Goal: Information Seeking & Learning: Check status

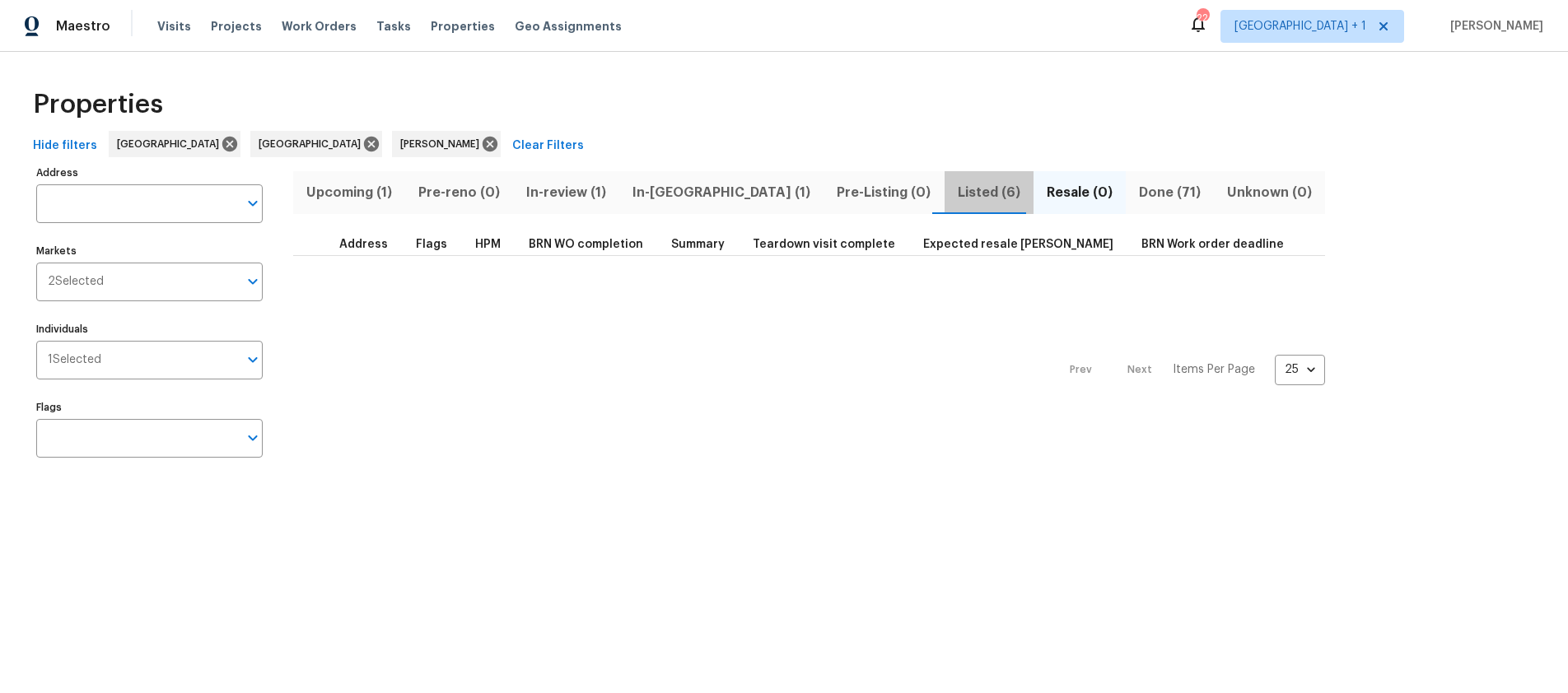
click at [954, 195] on span "Listed (6)" at bounding box center [989, 193] width 70 height 23
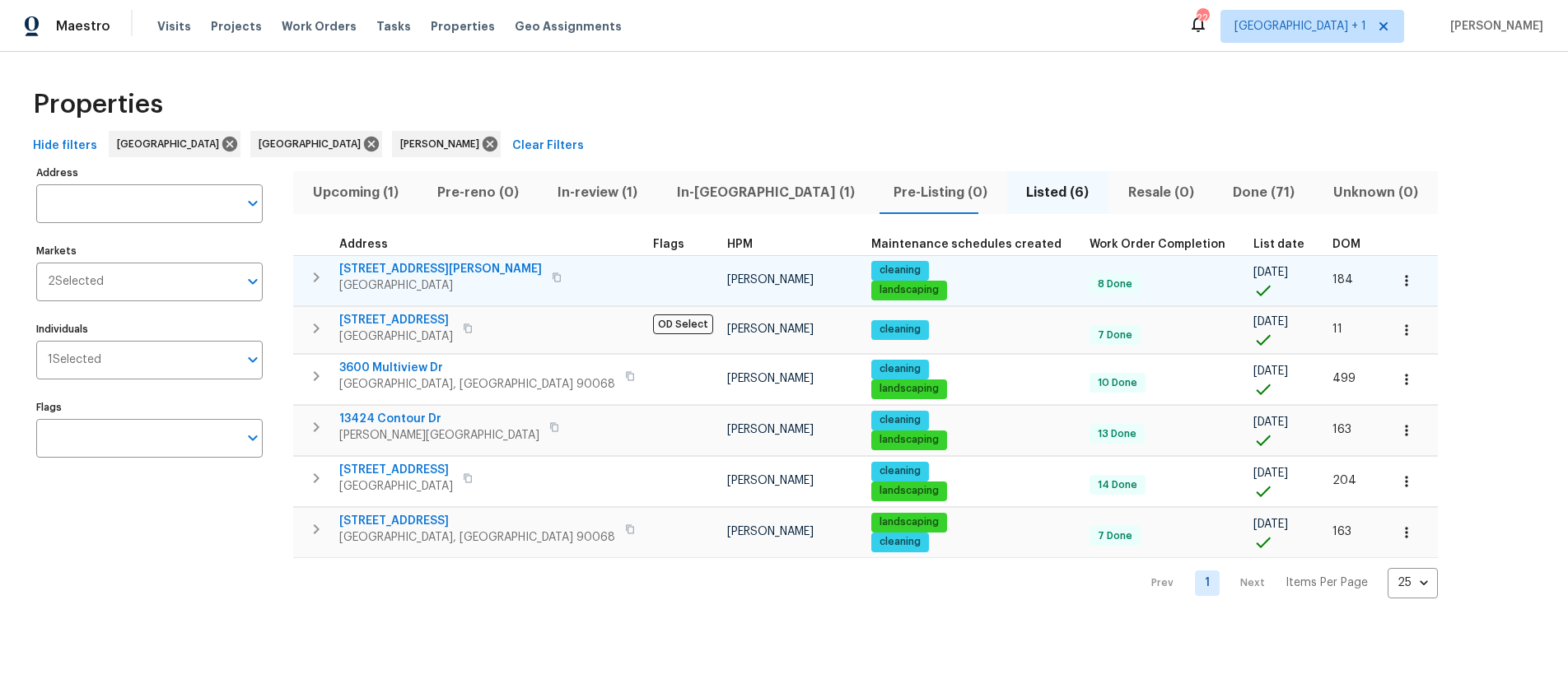
click at [552, 277] on icon "button" at bounding box center [556, 277] width 10 height 10
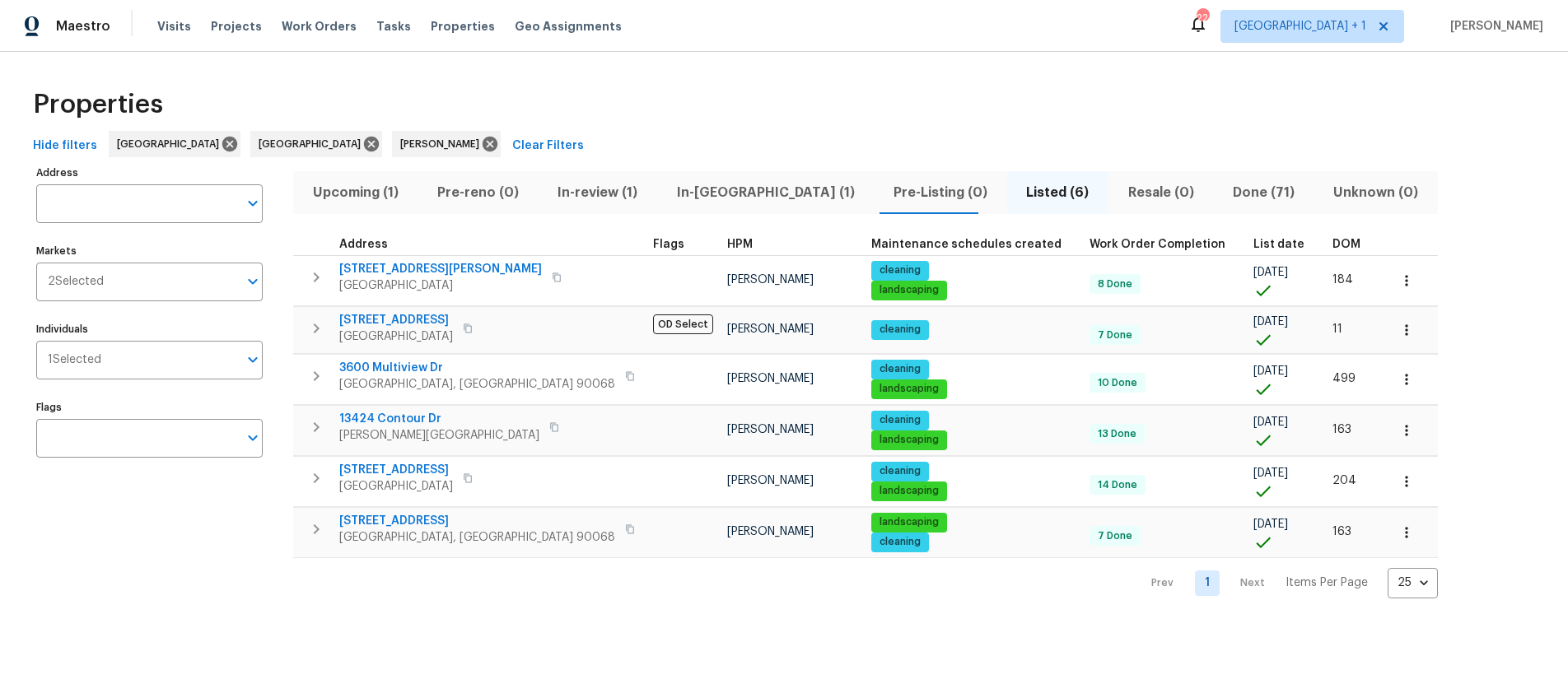
click at [170, 546] on div "Address Address Markets 2 Selected Markets Individuals 1 Selected Individuals F…" at bounding box center [159, 380] width 247 height 438
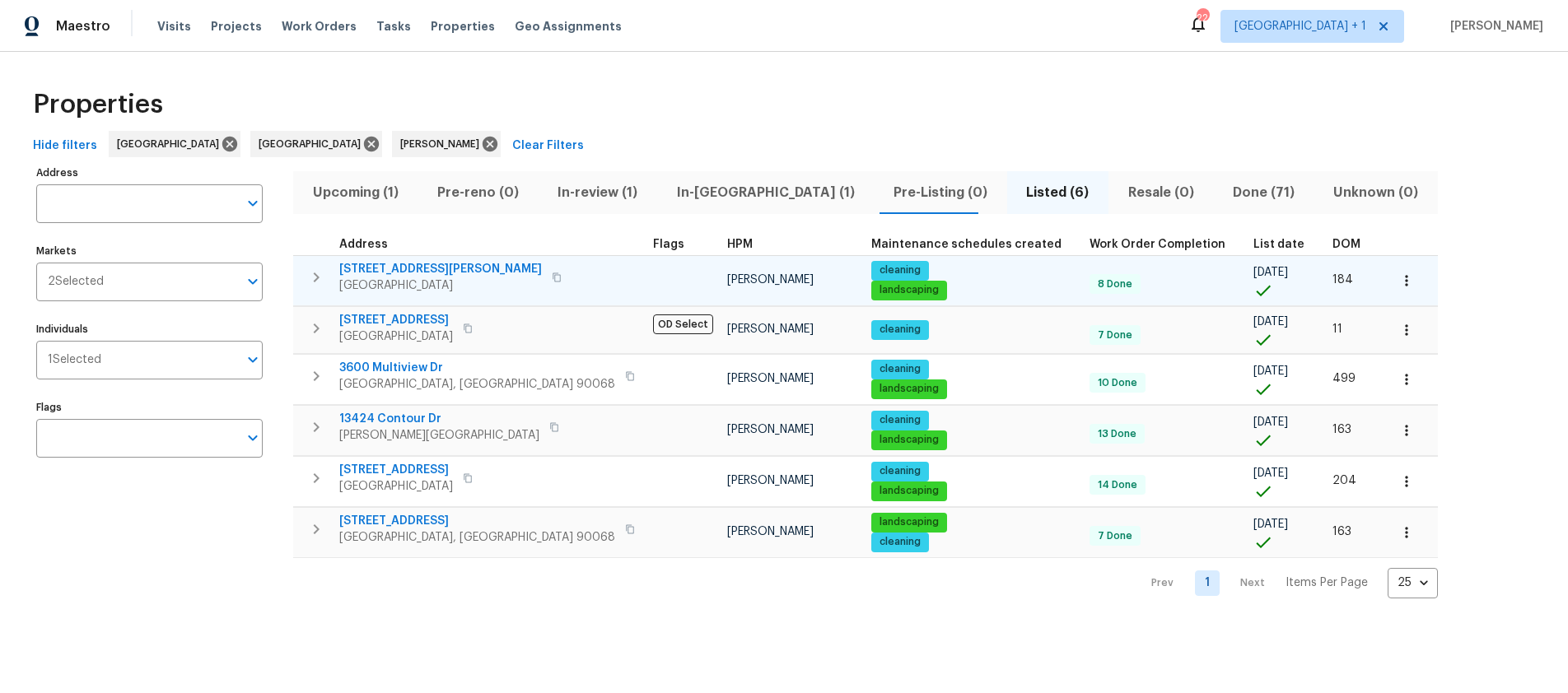
click at [553, 278] on icon "button" at bounding box center [556, 277] width 8 height 9
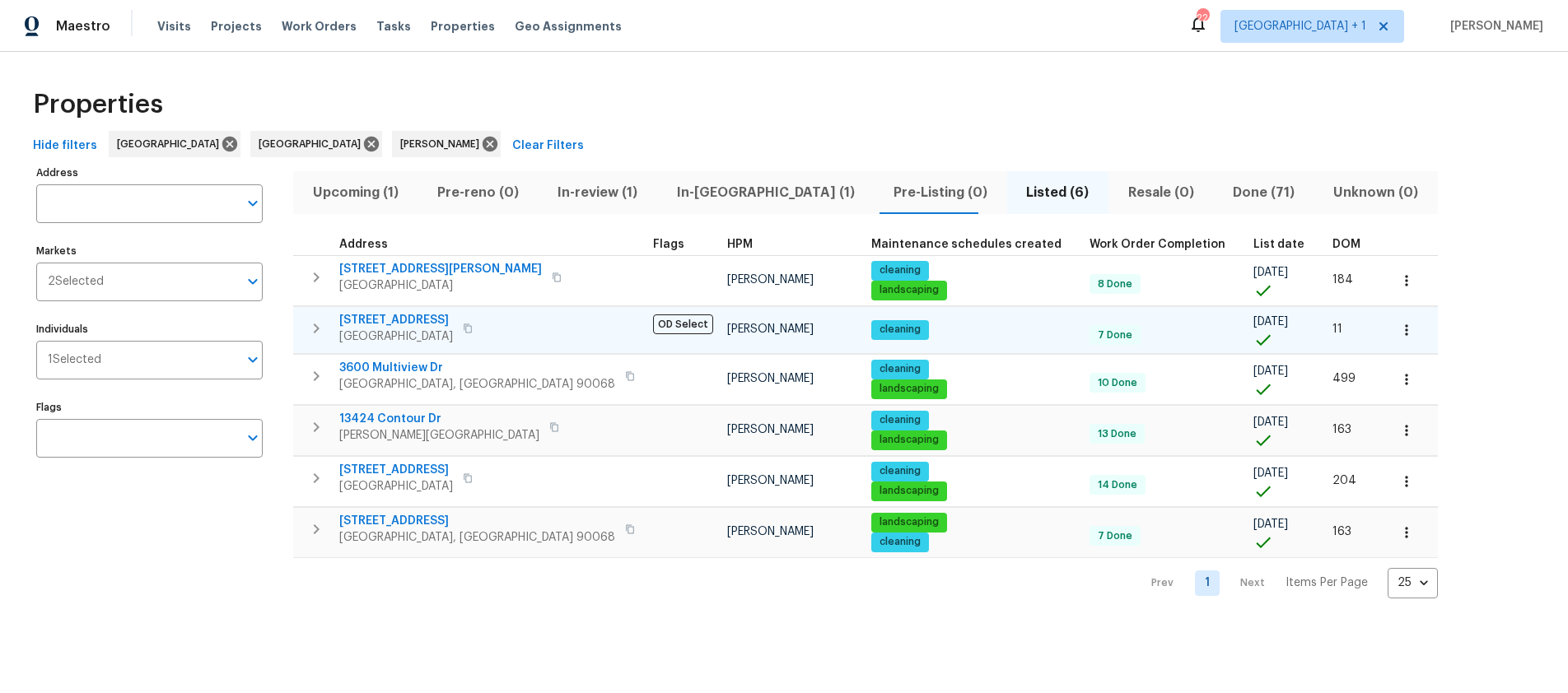
click at [473, 329] on icon "button" at bounding box center [467, 328] width 10 height 10
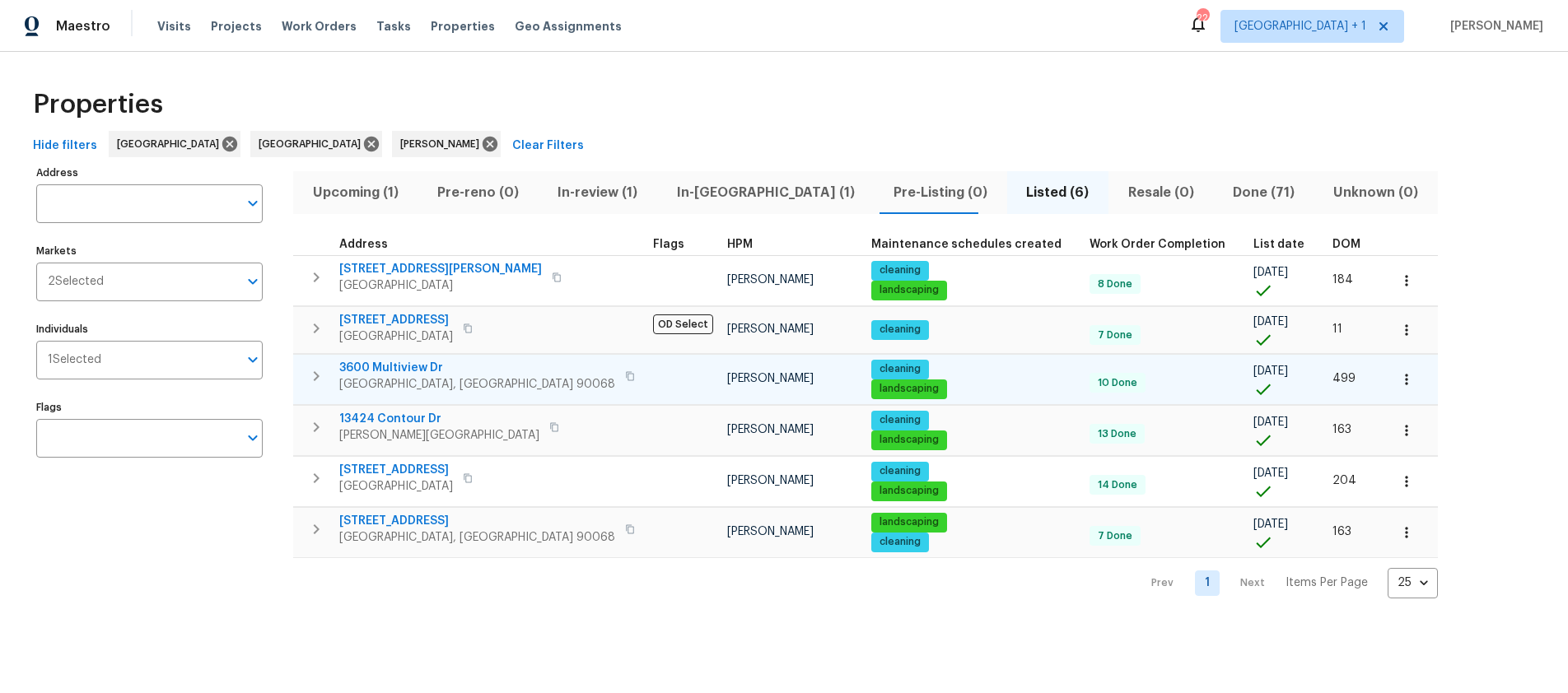
click at [625, 377] on icon "button" at bounding box center [629, 376] width 10 height 10
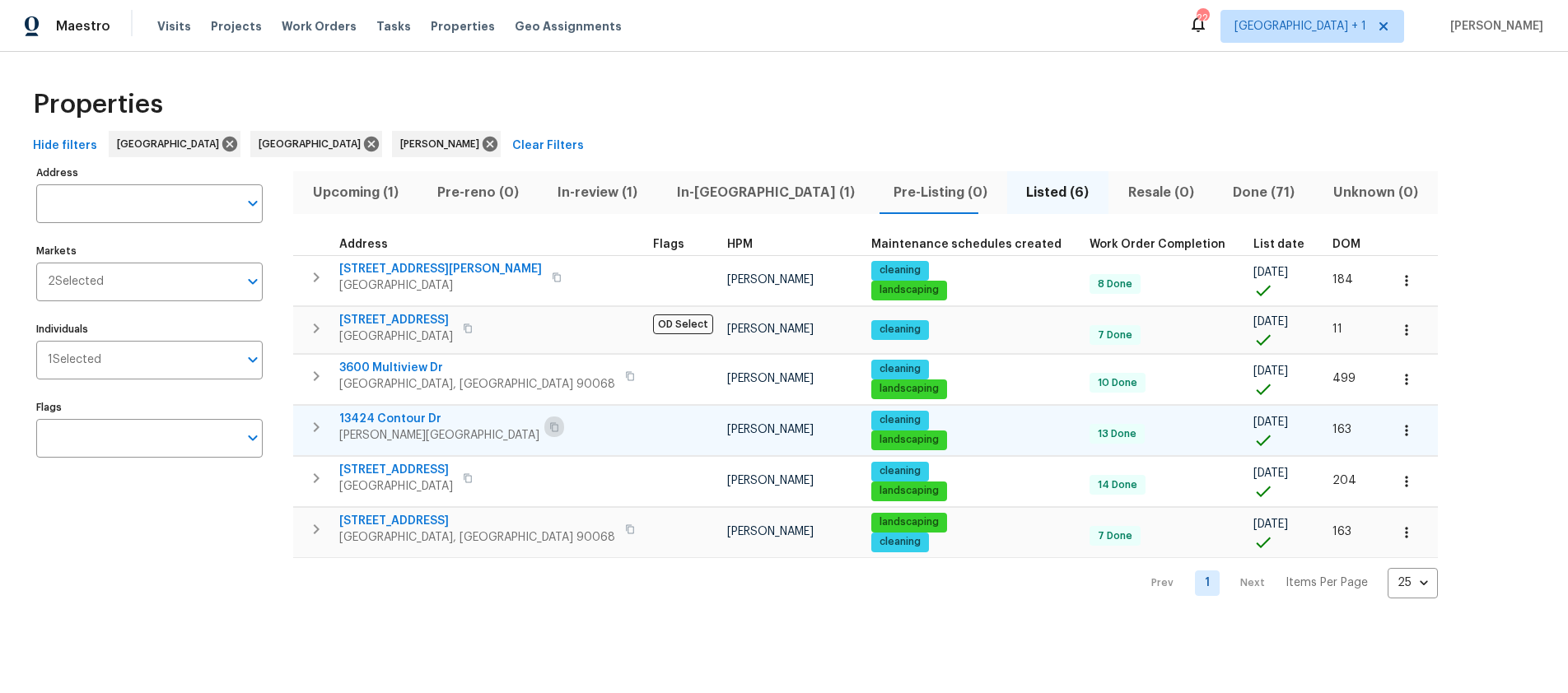
click at [549, 427] on icon "button" at bounding box center [554, 427] width 10 height 10
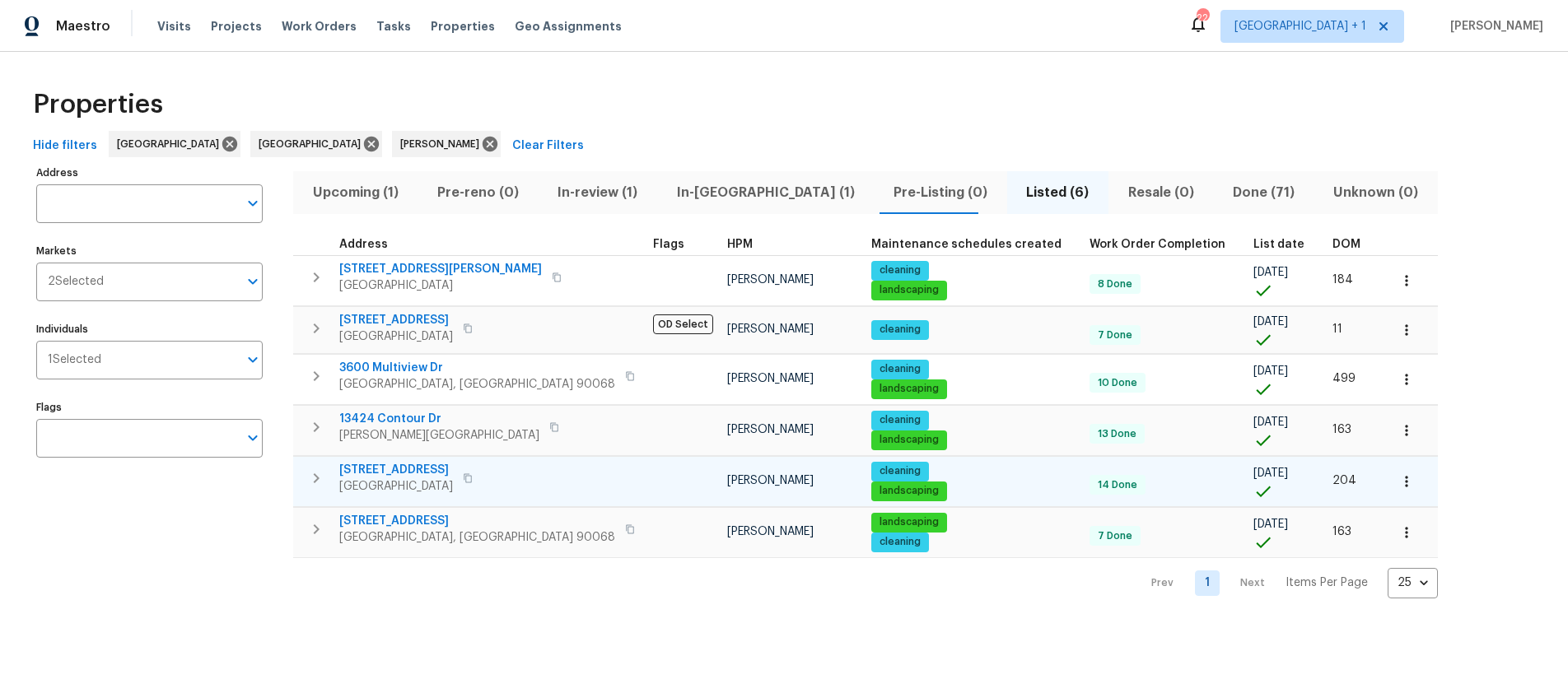
click at [473, 478] on icon "button" at bounding box center [467, 478] width 10 height 10
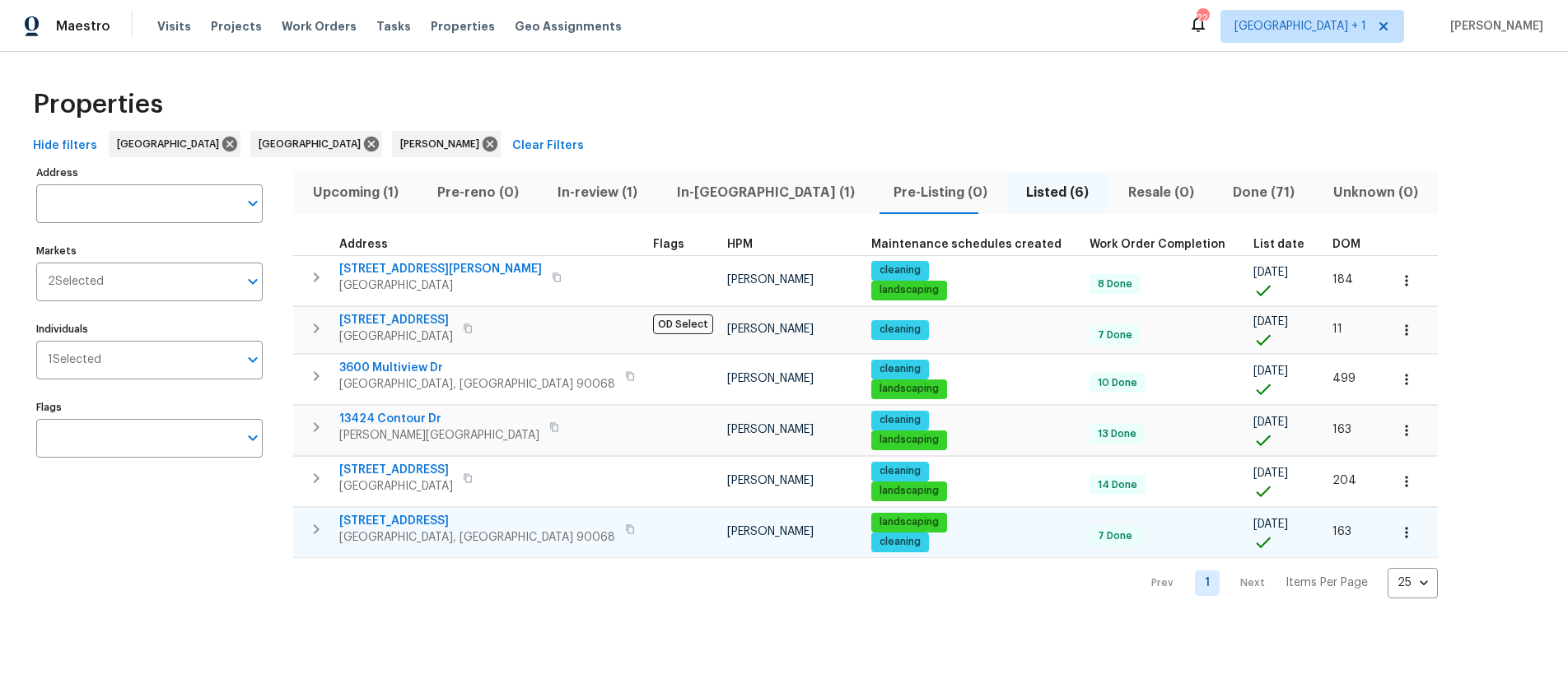
click at [620, 528] on button "button" at bounding box center [629, 529] width 19 height 23
click at [161, 28] on span "Visits" at bounding box center [174, 26] width 33 height 17
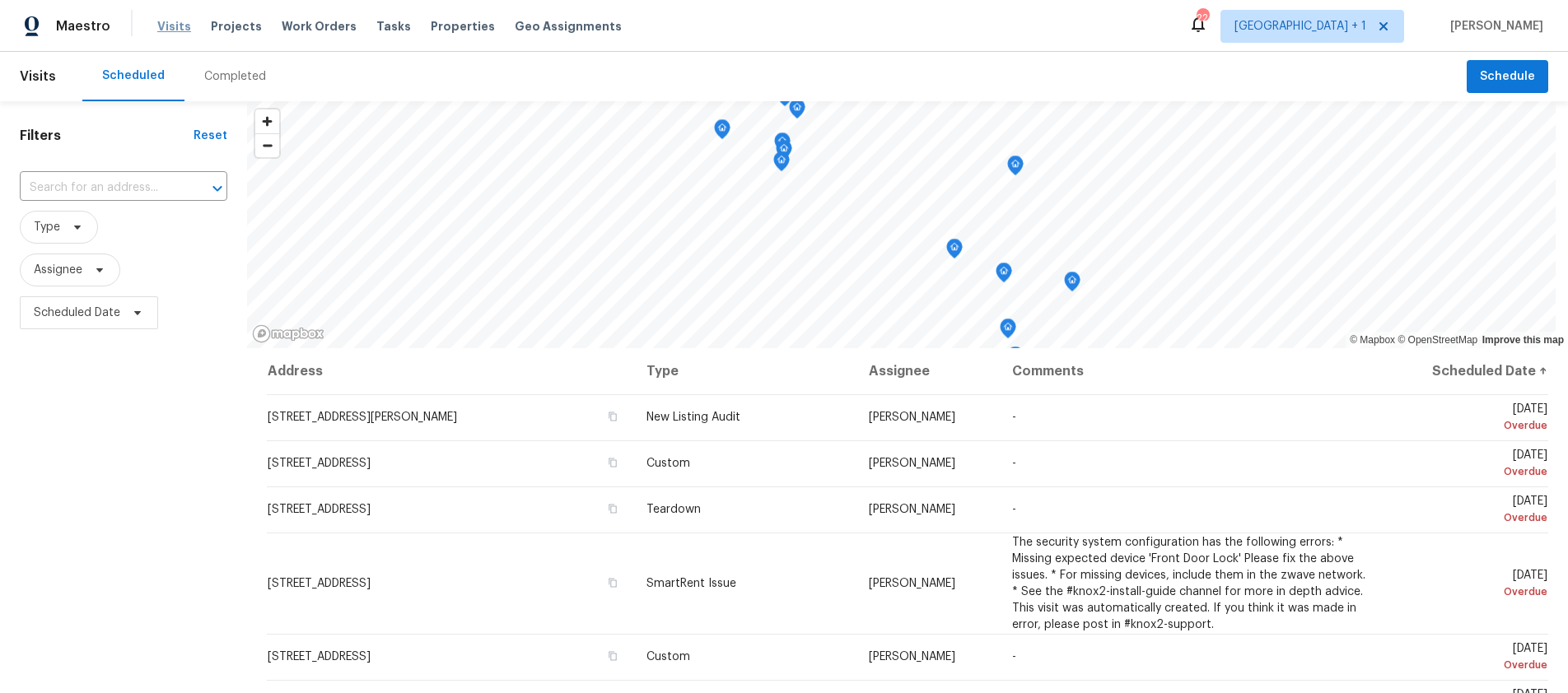
click at [165, 33] on span "Visits" at bounding box center [174, 26] width 33 height 17
click at [174, 23] on span "Visits" at bounding box center [174, 26] width 33 height 17
click at [92, 315] on span "Scheduled Date" at bounding box center [77, 313] width 86 height 17
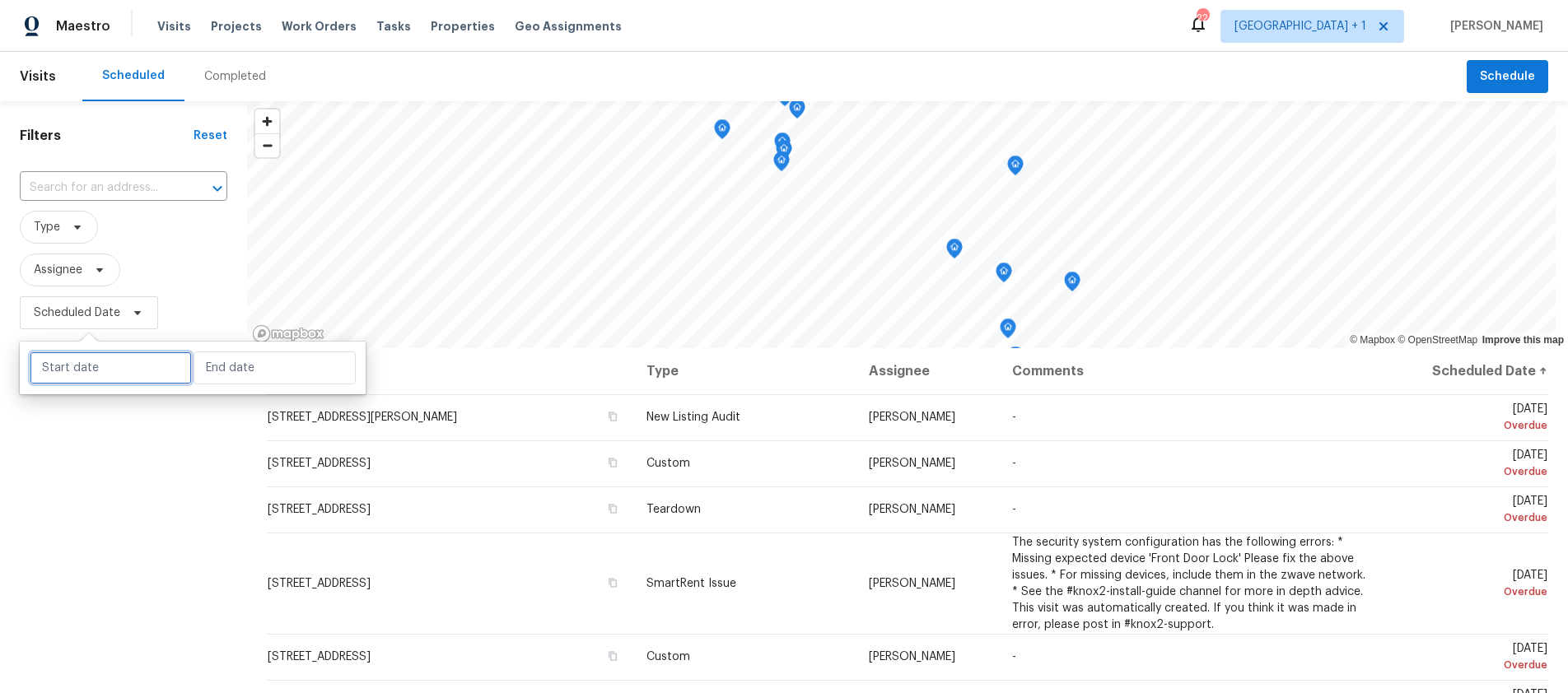
click at [95, 358] on input "text" at bounding box center [111, 367] width 162 height 33
select select "9"
select select "2025"
select select "10"
select select "2025"
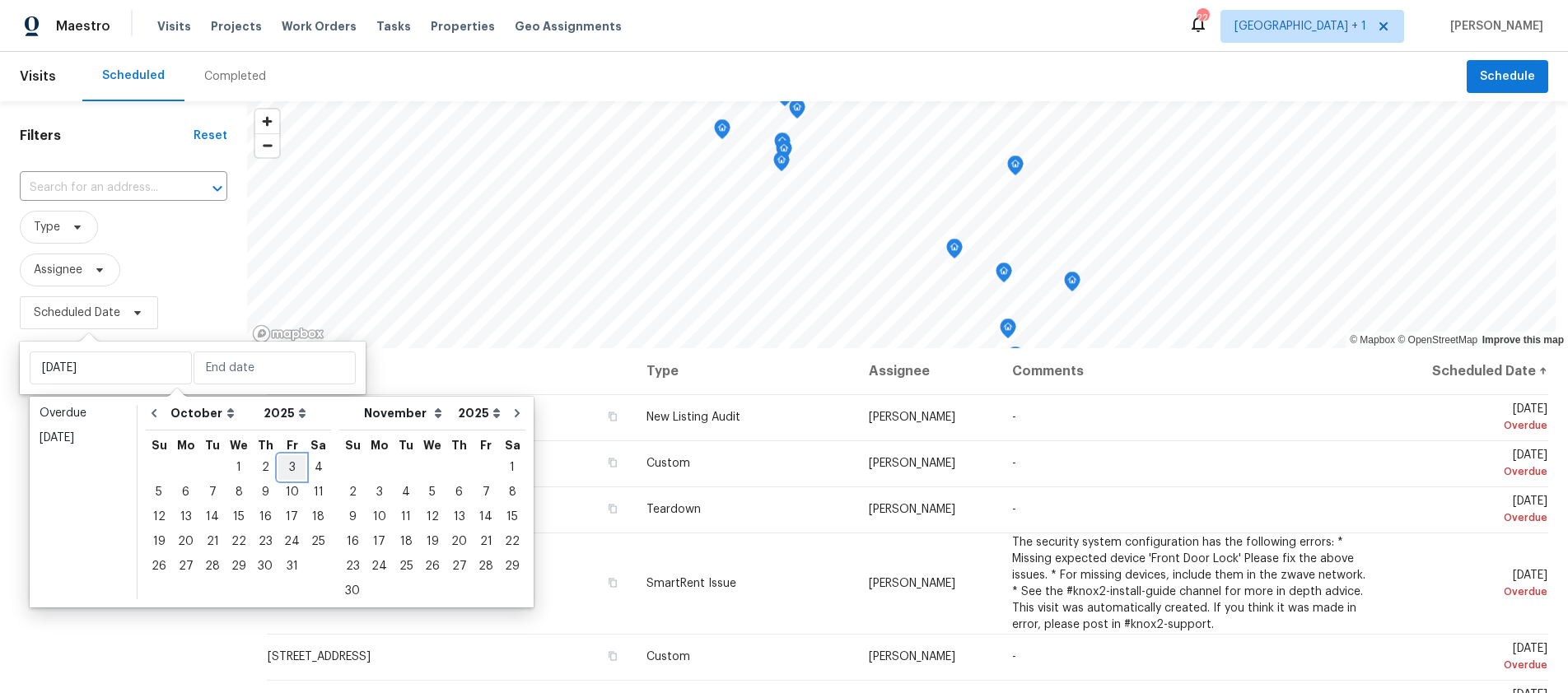
click at [282, 468] on div "3" at bounding box center [291, 468] width 27 height 23
type input "Fri, Oct 03"
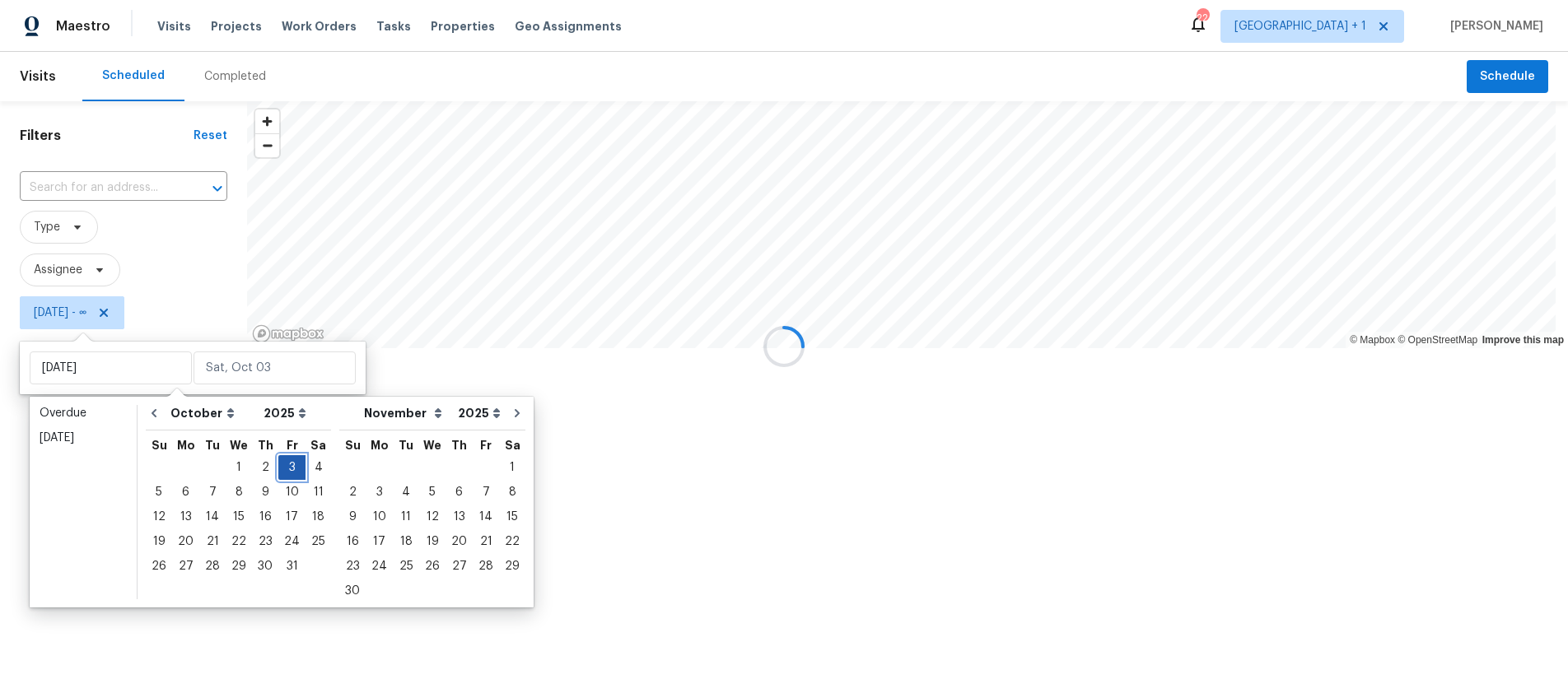
click at [282, 468] on div "3" at bounding box center [291, 468] width 27 height 23
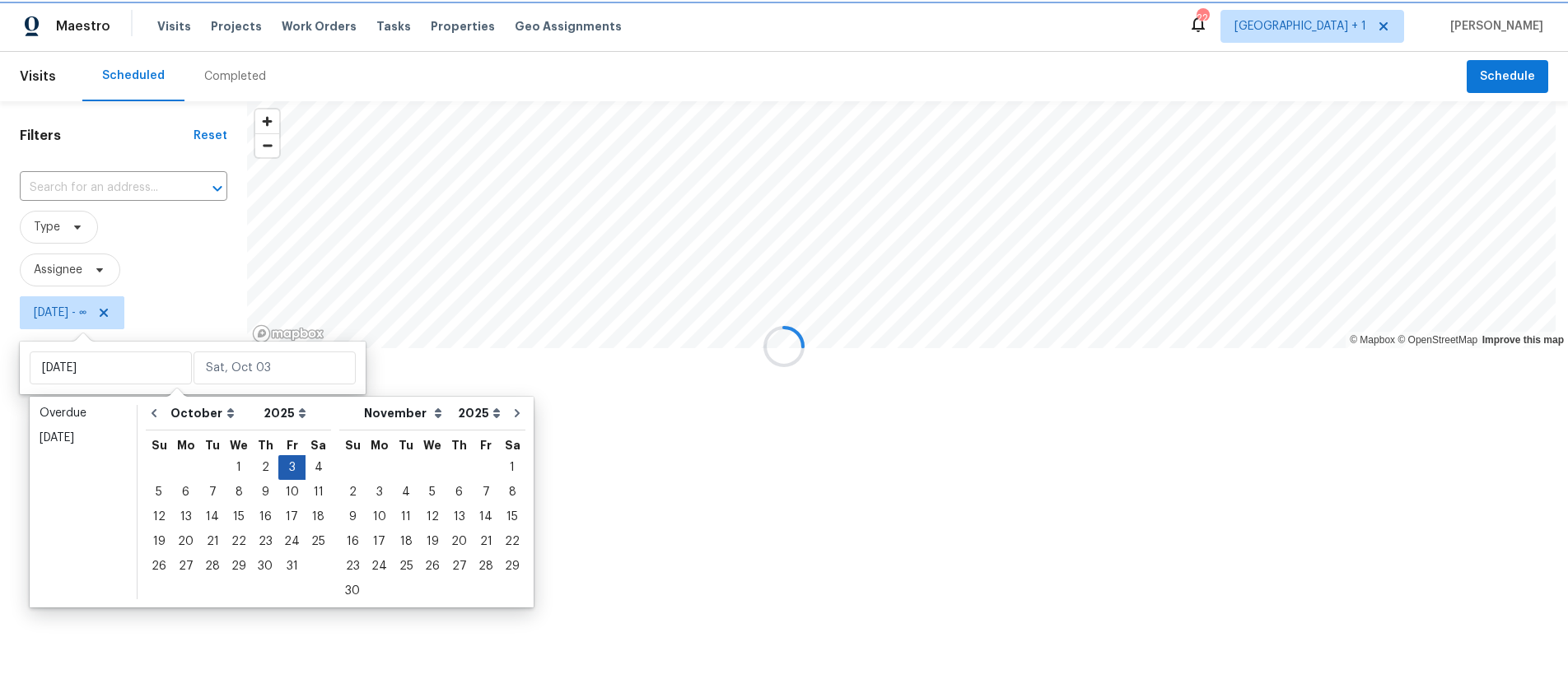
type input "Fri, Oct 03"
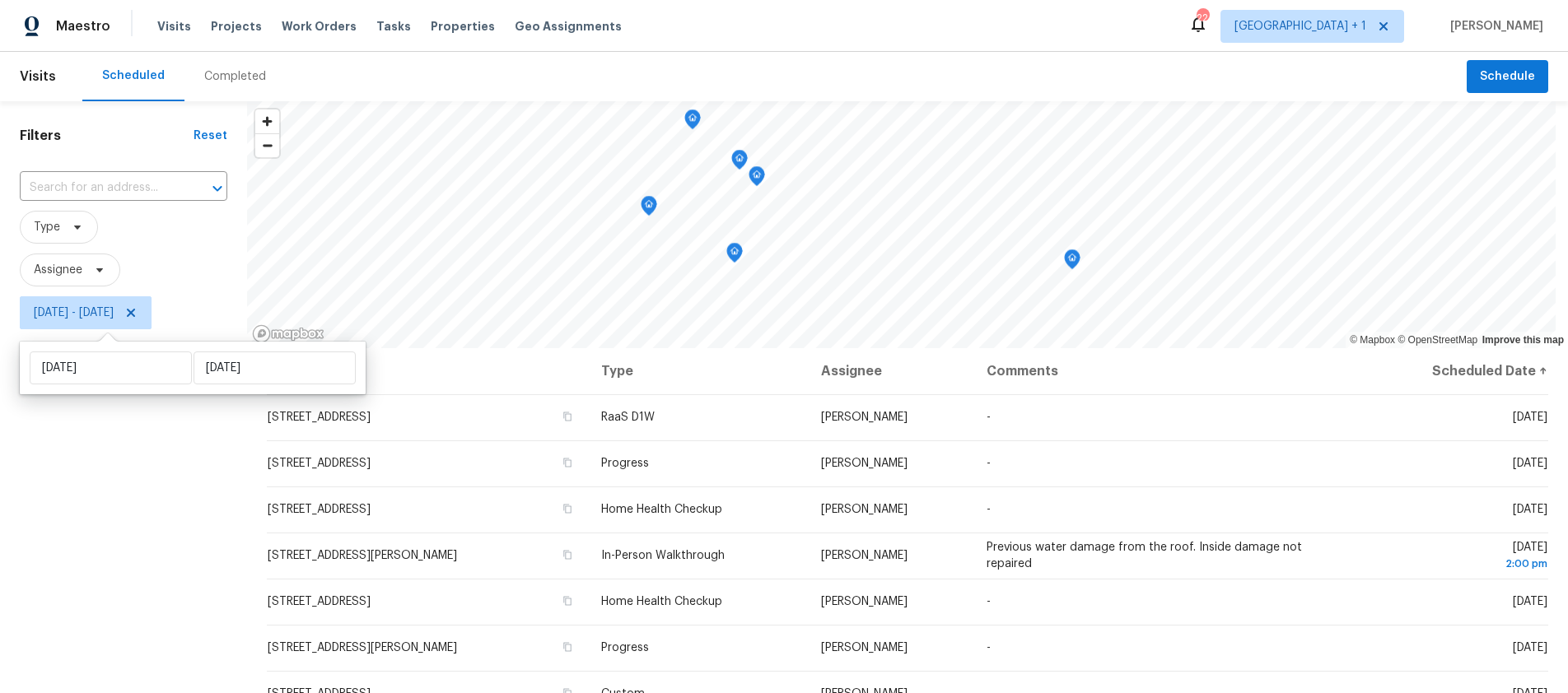
click at [136, 519] on div "Filters Reset ​ Type Assignee Fri, Oct 03 - Fri, Oct 03" at bounding box center [123, 502] width 247 height 802
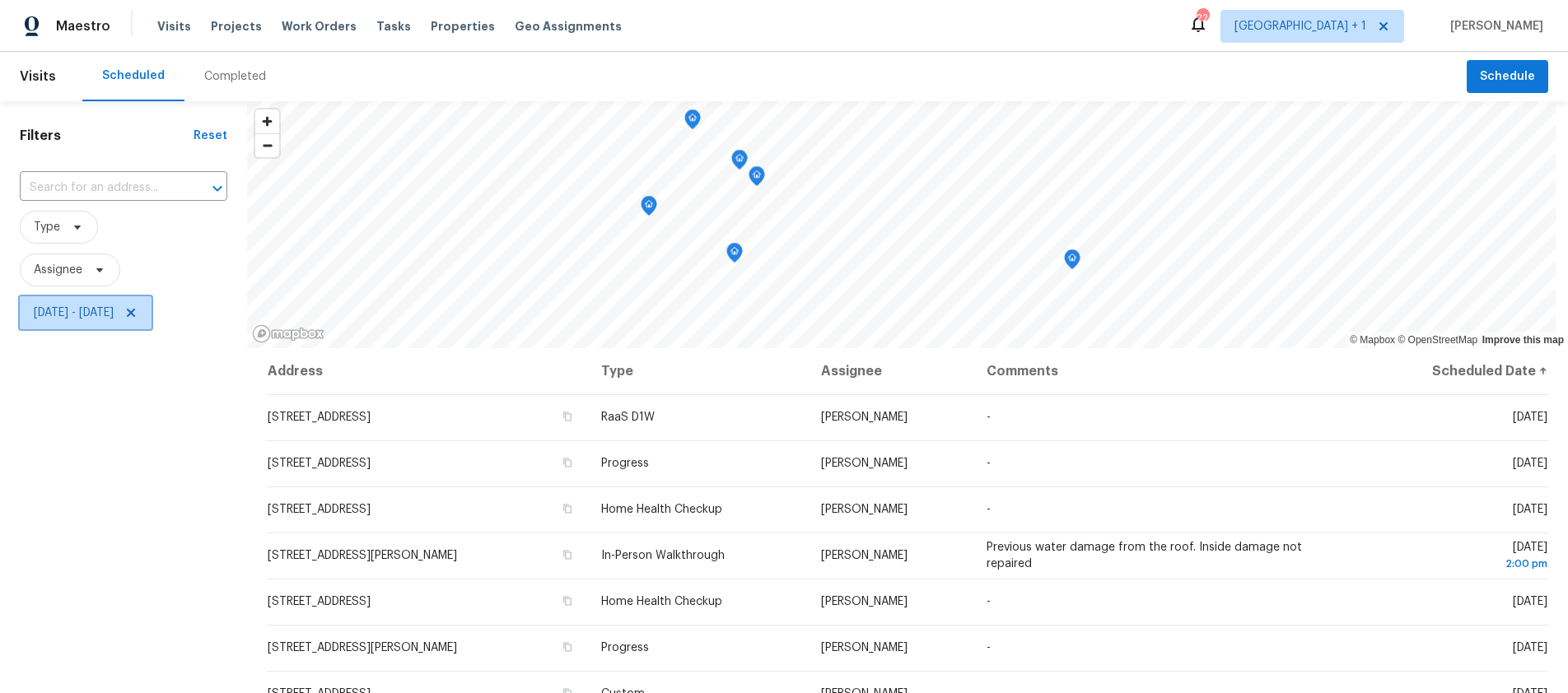
click at [114, 314] on span "Fri, Oct 03 - Fri, Oct 03" at bounding box center [73, 313] width 80 height 17
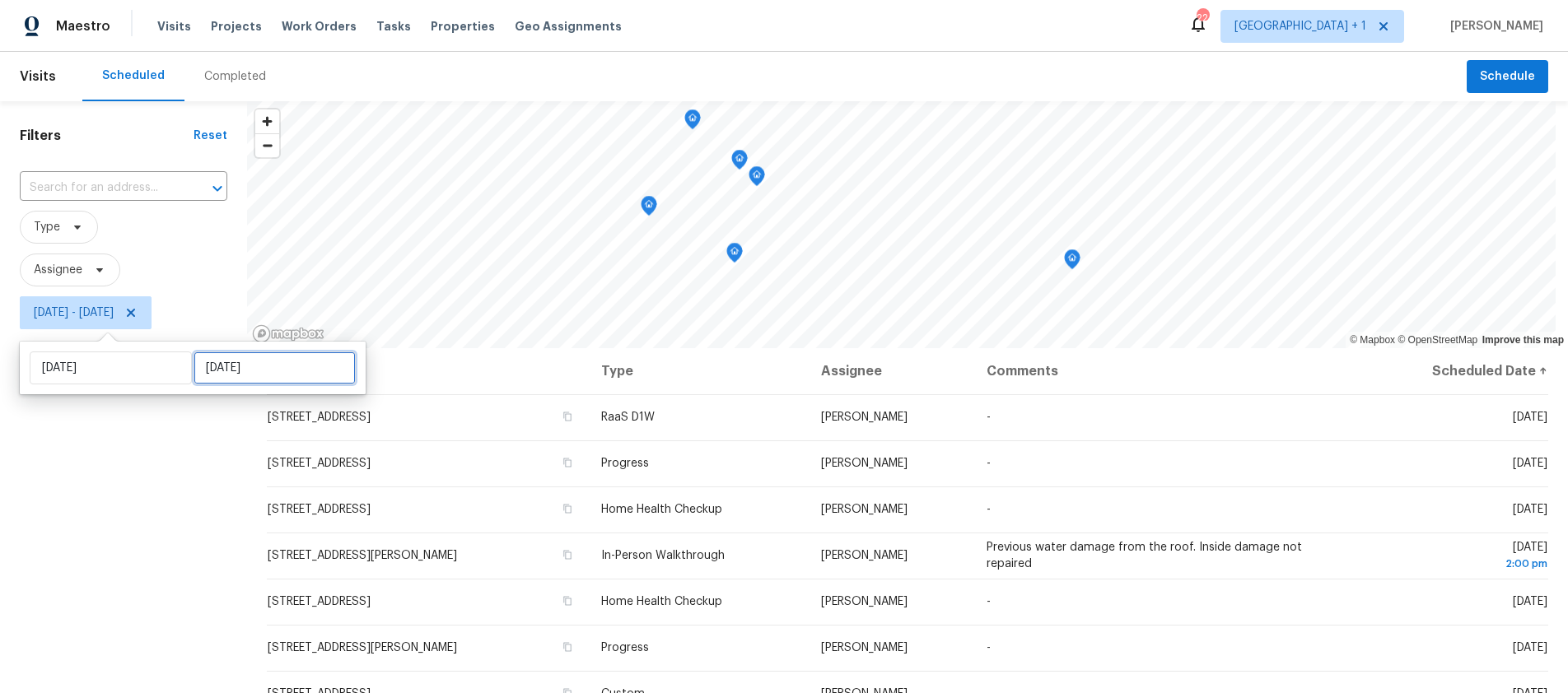
click at [291, 375] on input "Fri, Oct 03" at bounding box center [275, 367] width 162 height 33
select select "9"
select select "2025"
select select "10"
select select "2025"
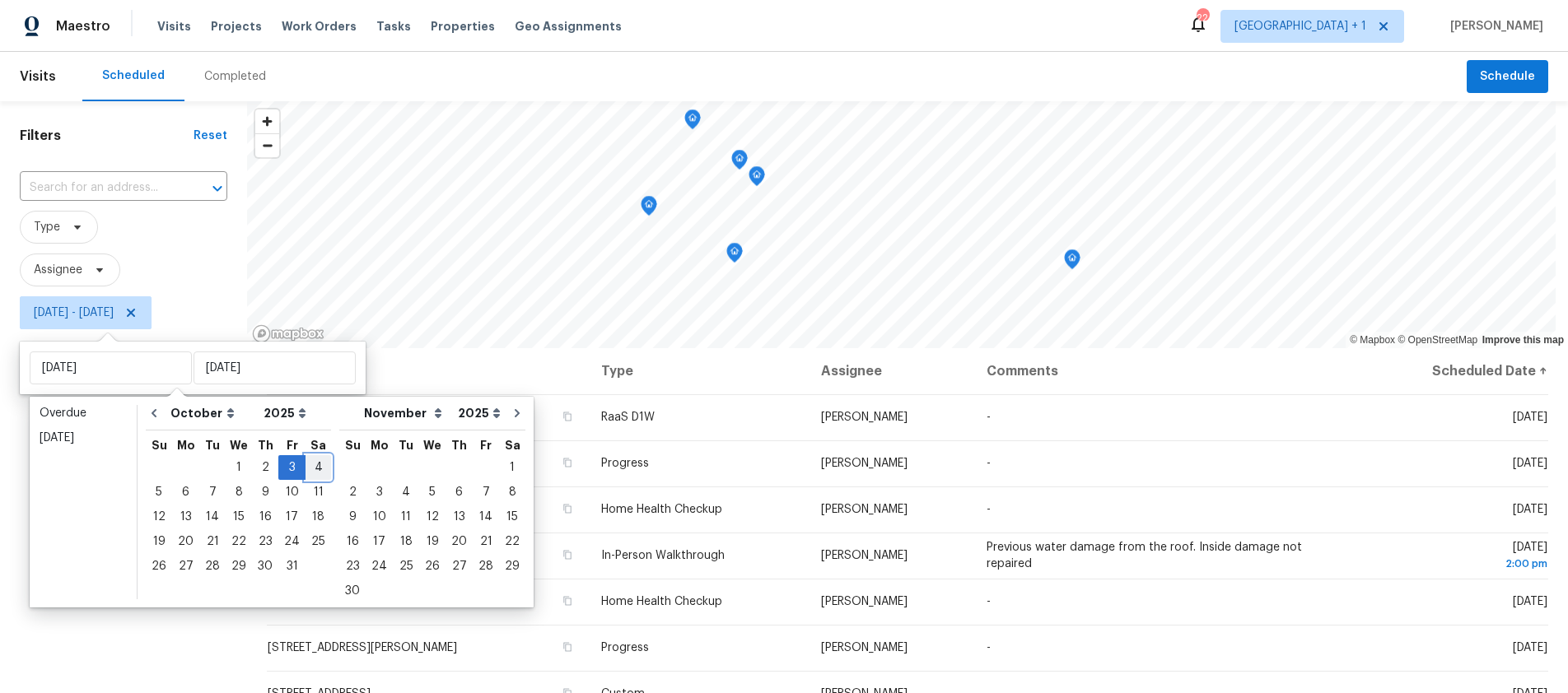
click at [307, 469] on div "4" at bounding box center [318, 468] width 26 height 23
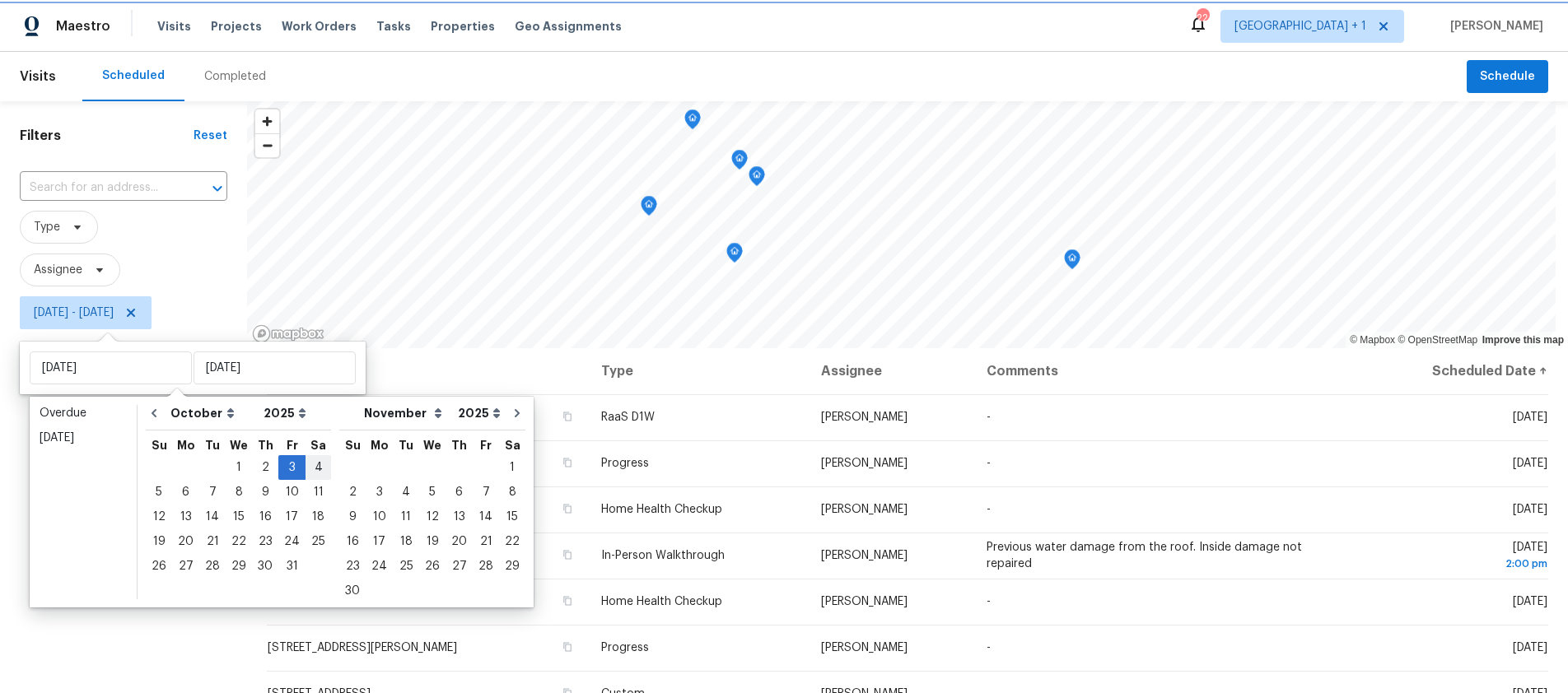
type input "Sat, Oct 04"
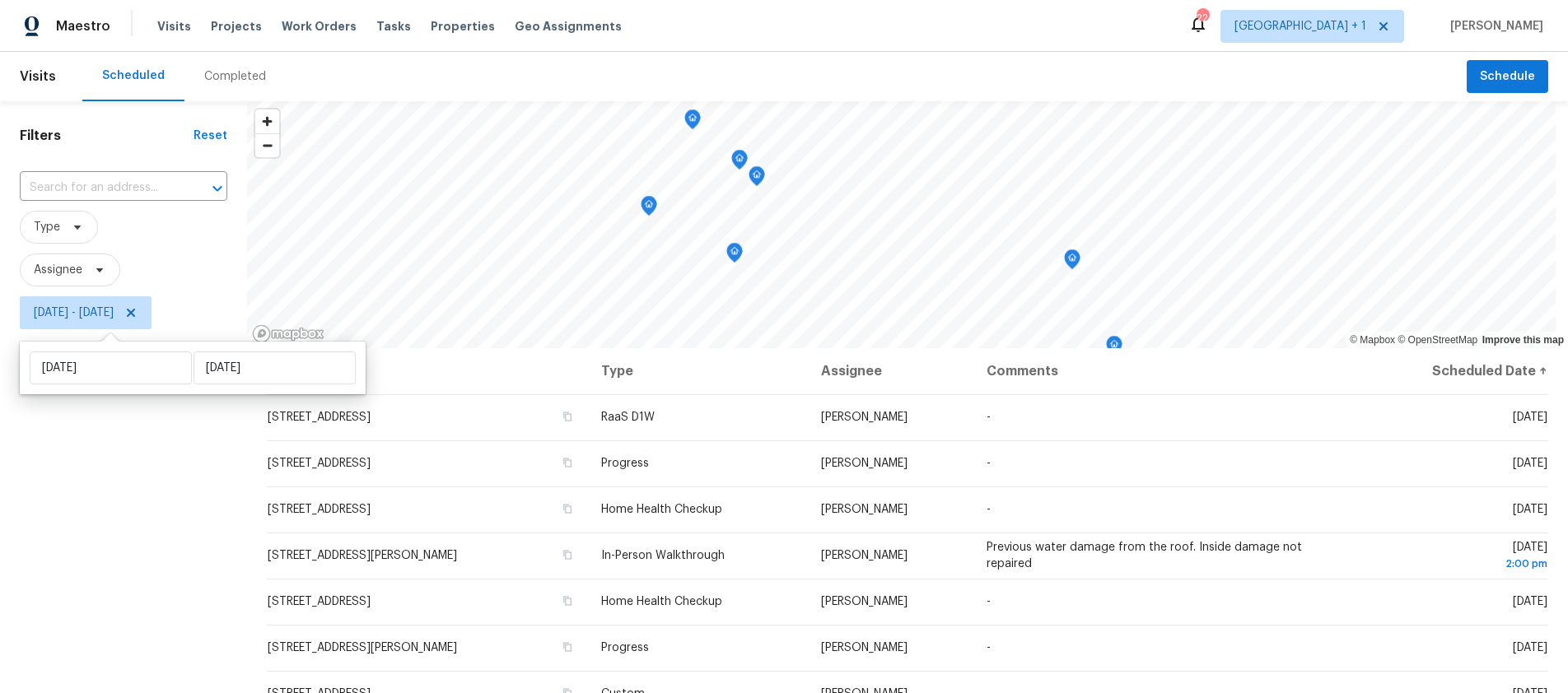
click at [127, 502] on div "Filters Reset ​ Type Assignee Fri, Oct 03 - Sat, Oct 04" at bounding box center [123, 502] width 247 height 802
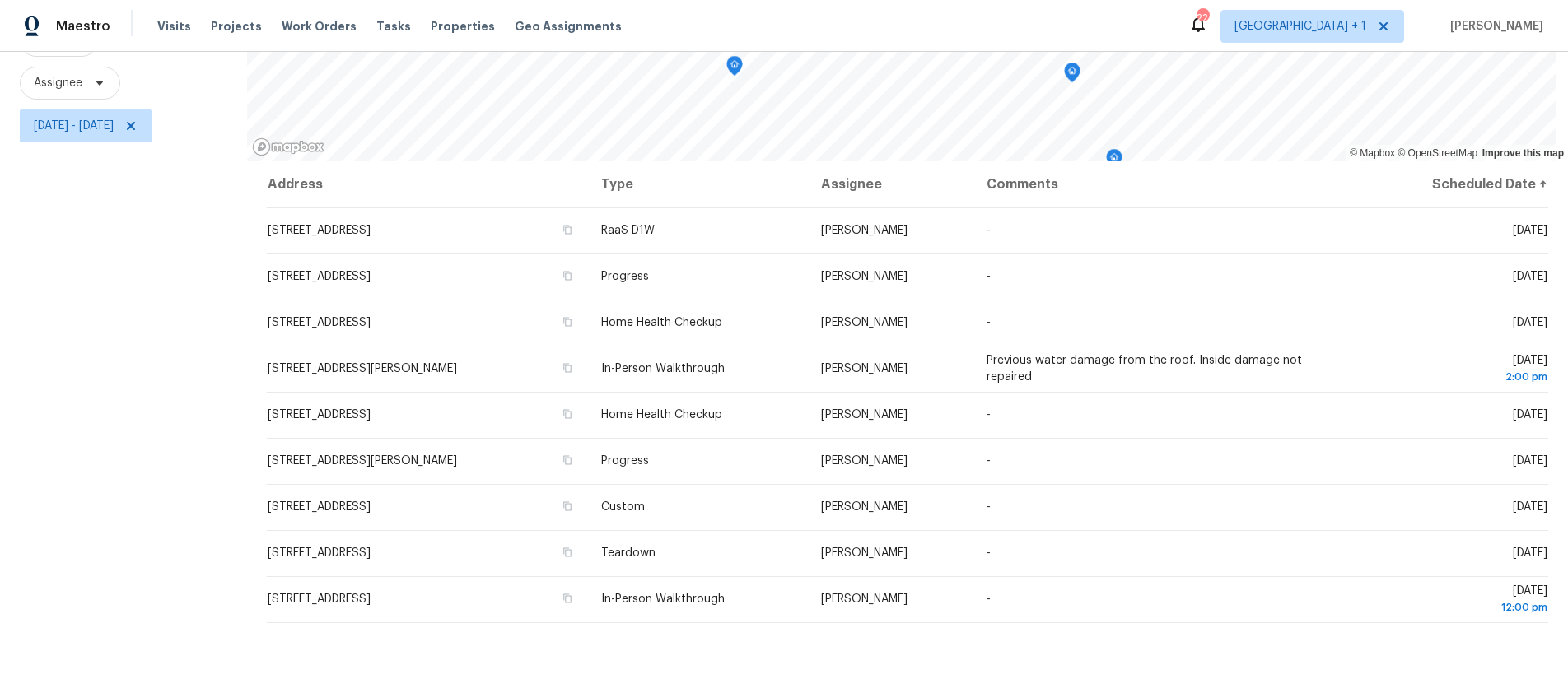
scroll to position [184, 0]
